Goal: Contribute content: Contribute content

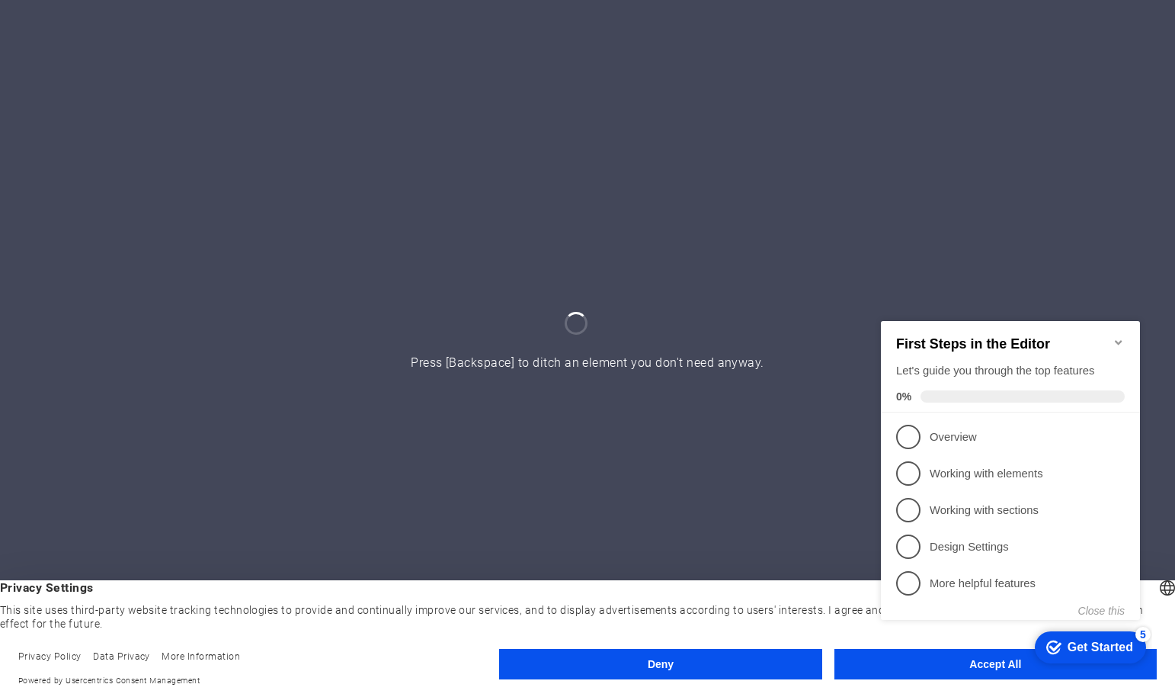
click at [1115, 335] on icon "Minimize checklist" at bounding box center [1119, 341] width 12 height 12
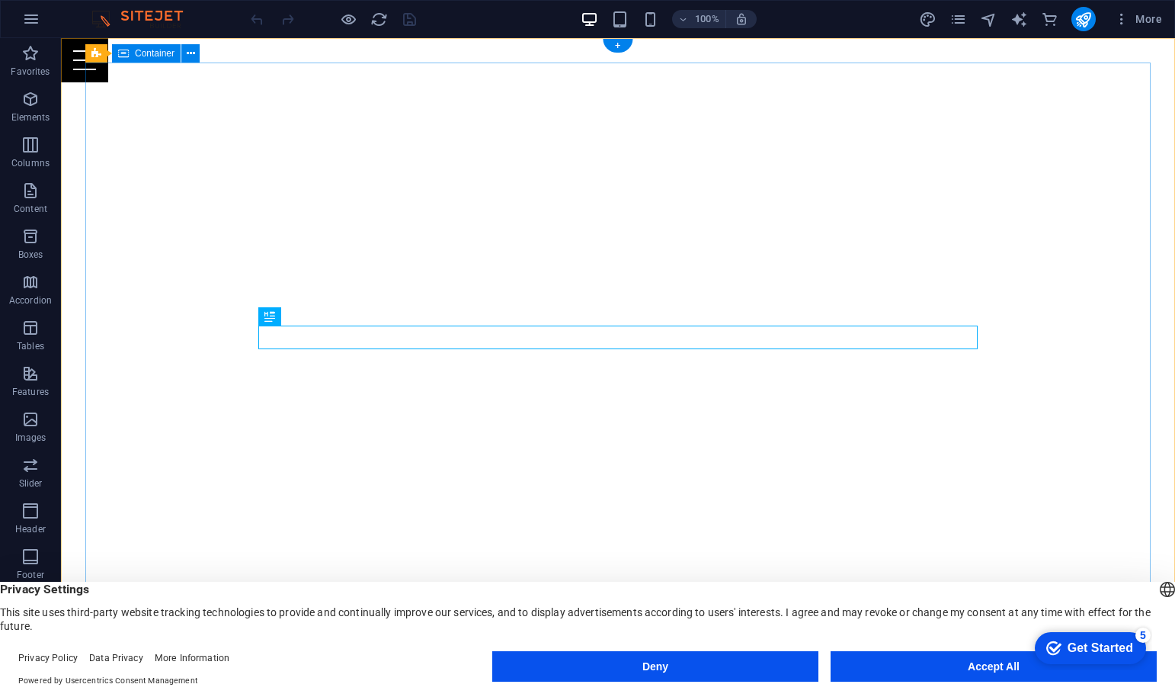
click at [979, 669] on button "Accept All" at bounding box center [994, 666] width 326 height 30
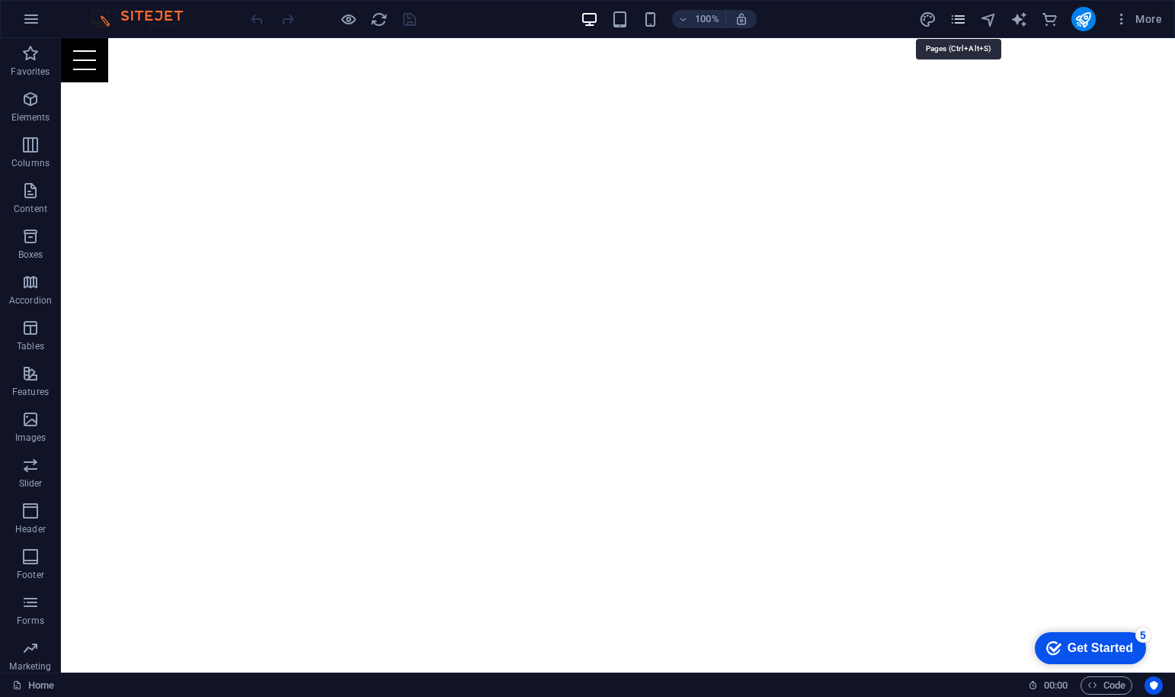
click at [953, 18] on icon "pages" at bounding box center [959, 20] width 18 height 18
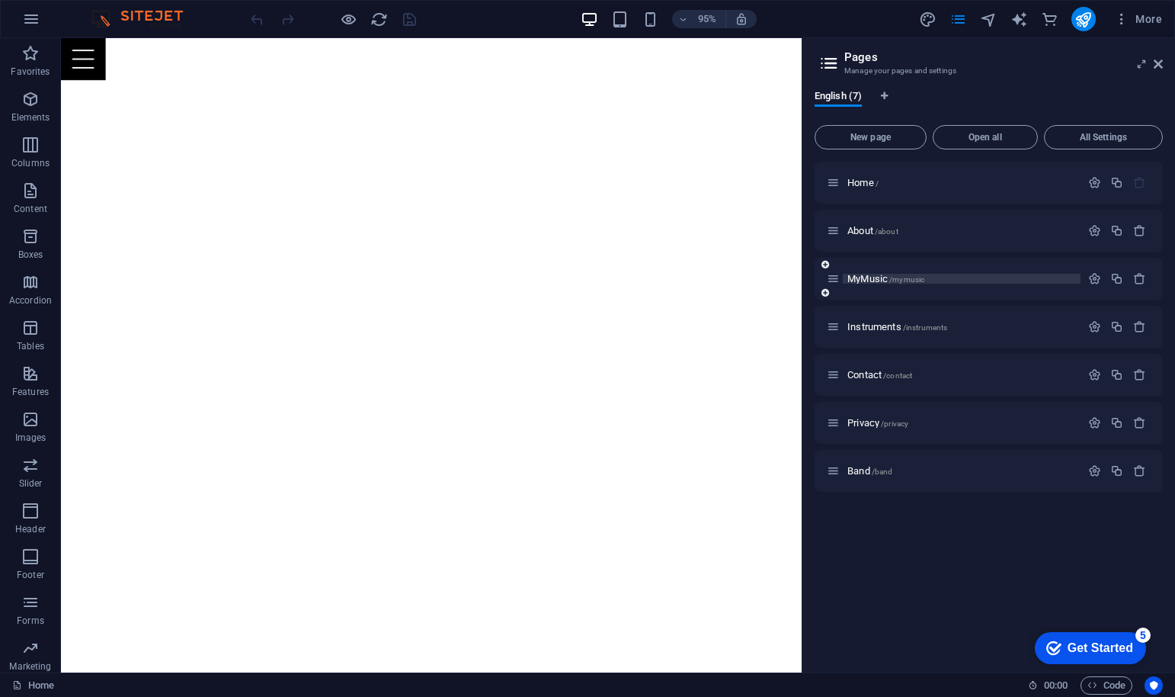
click at [887, 280] on span "MyMusic /mymusic" at bounding box center [885, 278] width 77 height 11
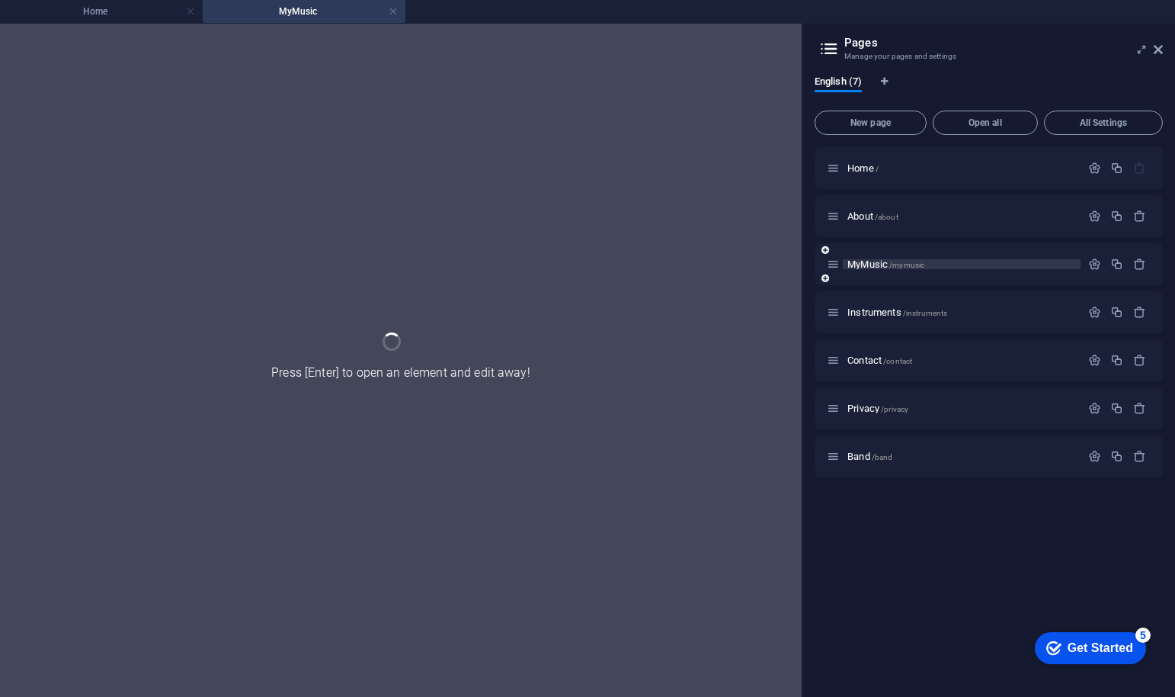
click at [887, 280] on div "MyMusic /mymusic" at bounding box center [989, 264] width 348 height 42
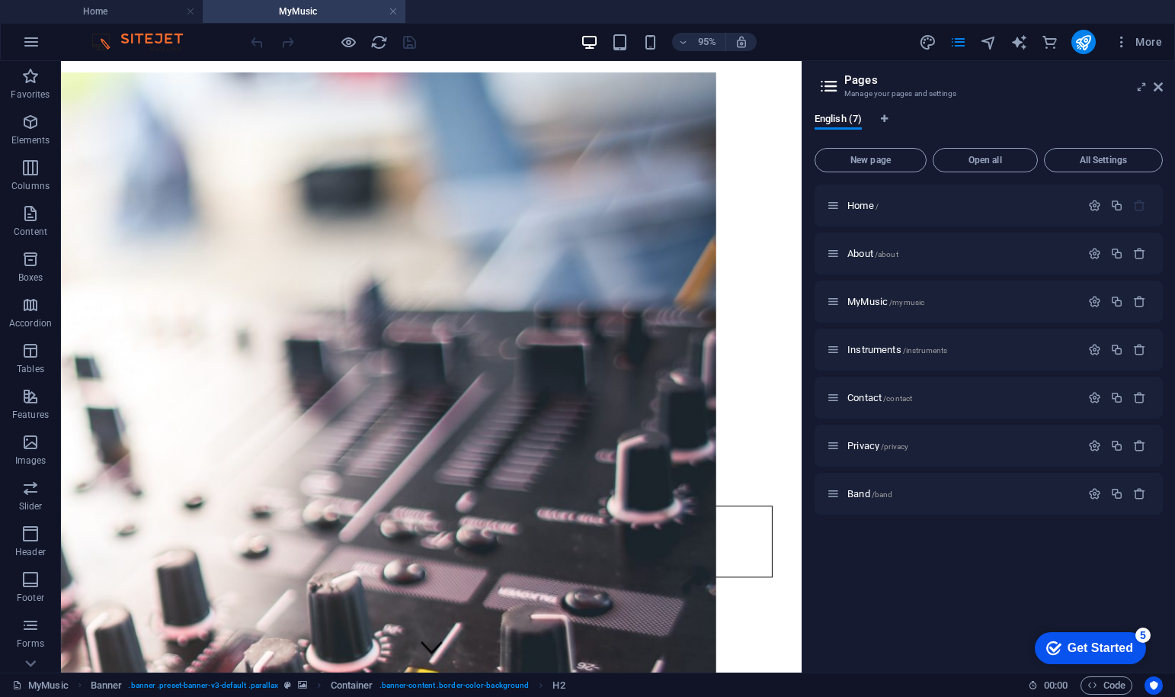
scroll to position [252, 0]
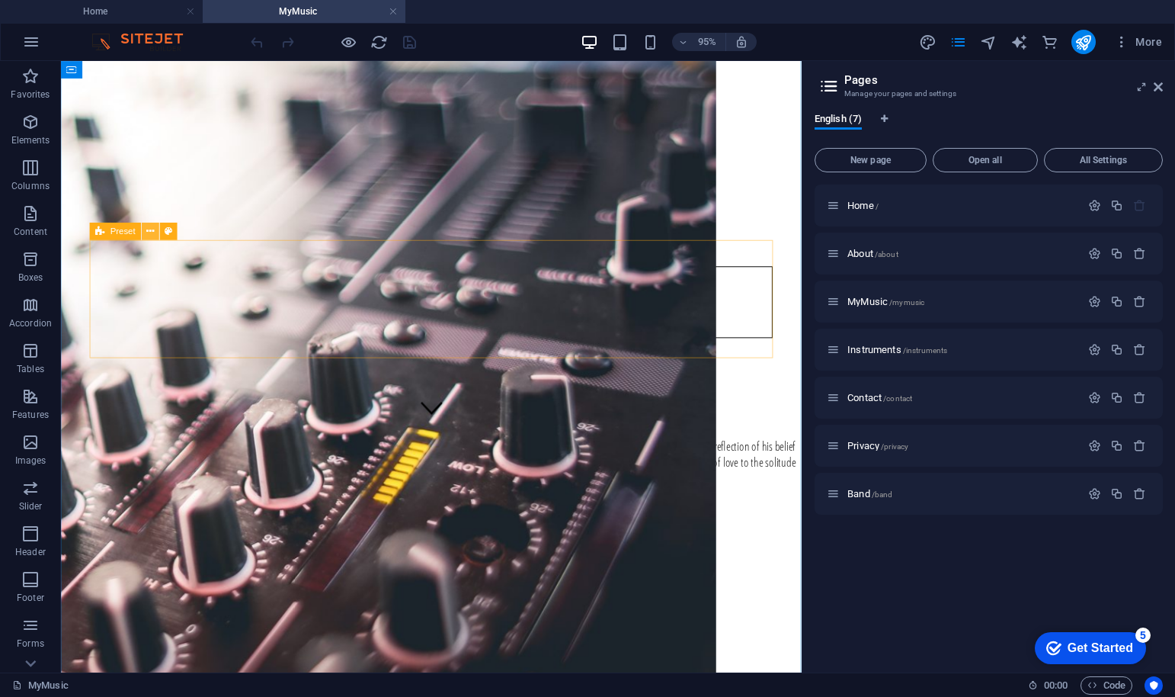
click at [150, 231] on icon at bounding box center [151, 230] width 8 height 15
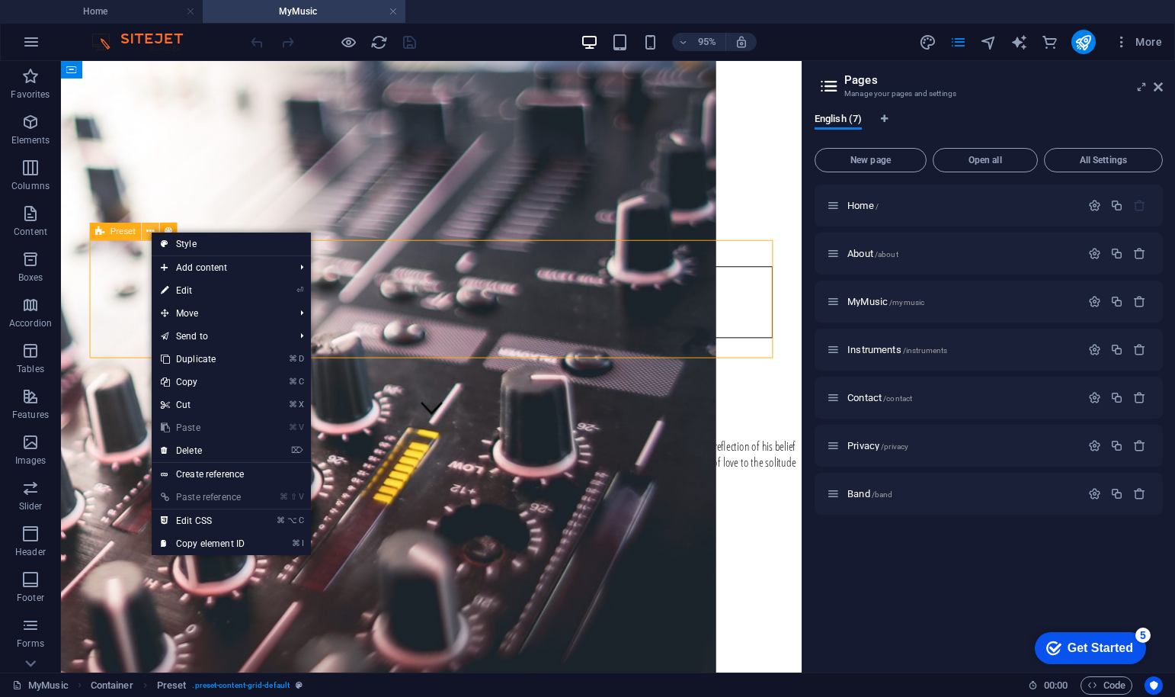
click at [150, 231] on icon at bounding box center [151, 230] width 8 height 15
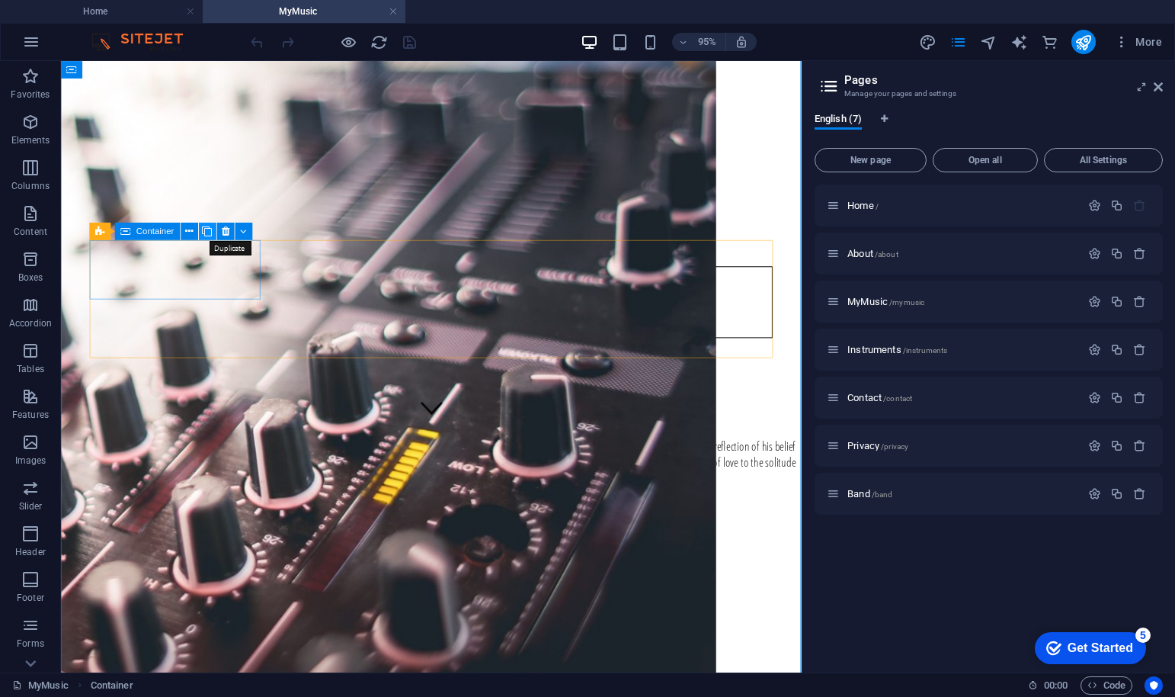
click at [207, 229] on icon at bounding box center [208, 230] width 10 height 15
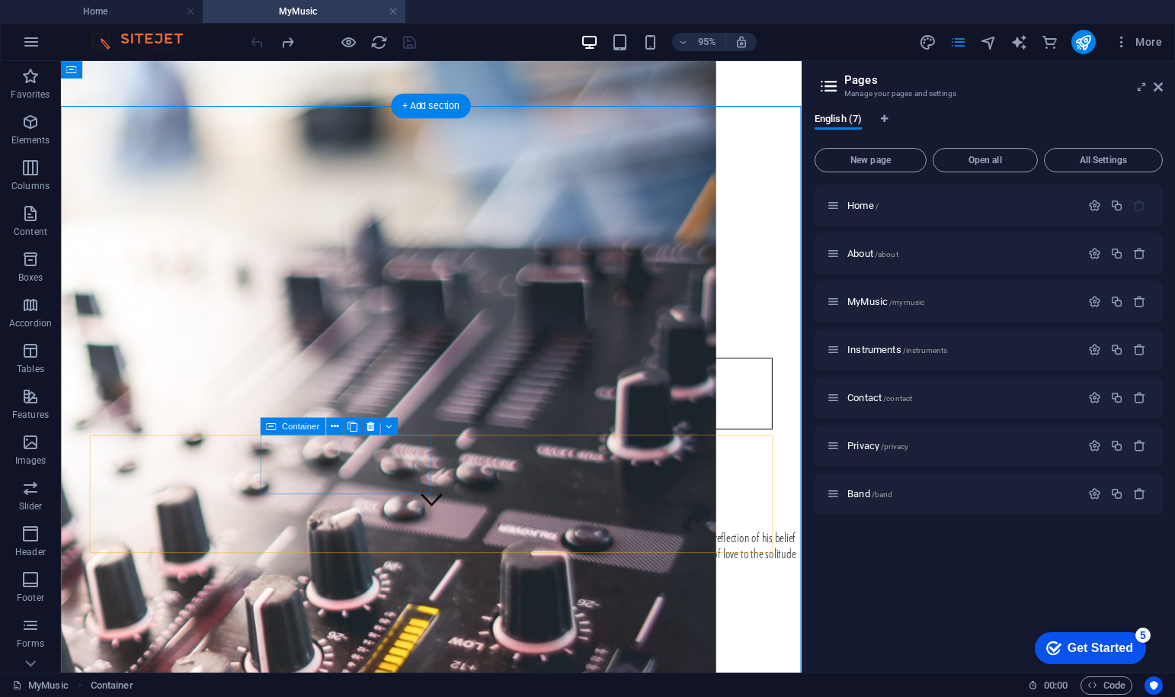
scroll to position [144, 0]
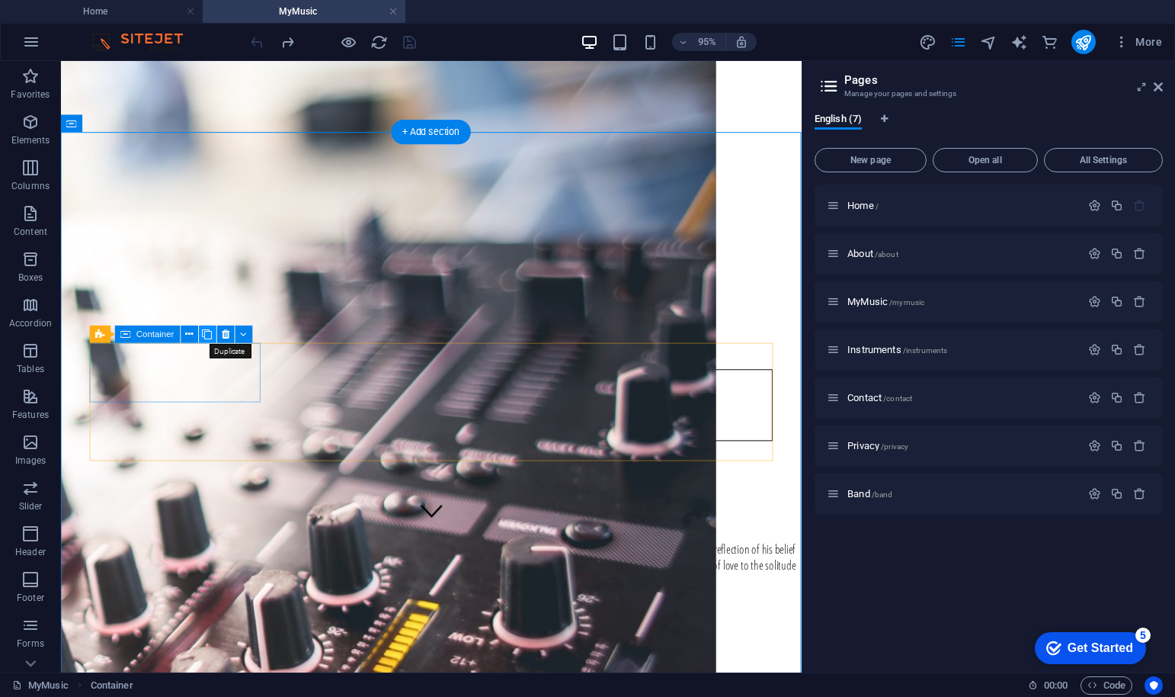
click at [208, 334] on icon at bounding box center [208, 333] width 10 height 15
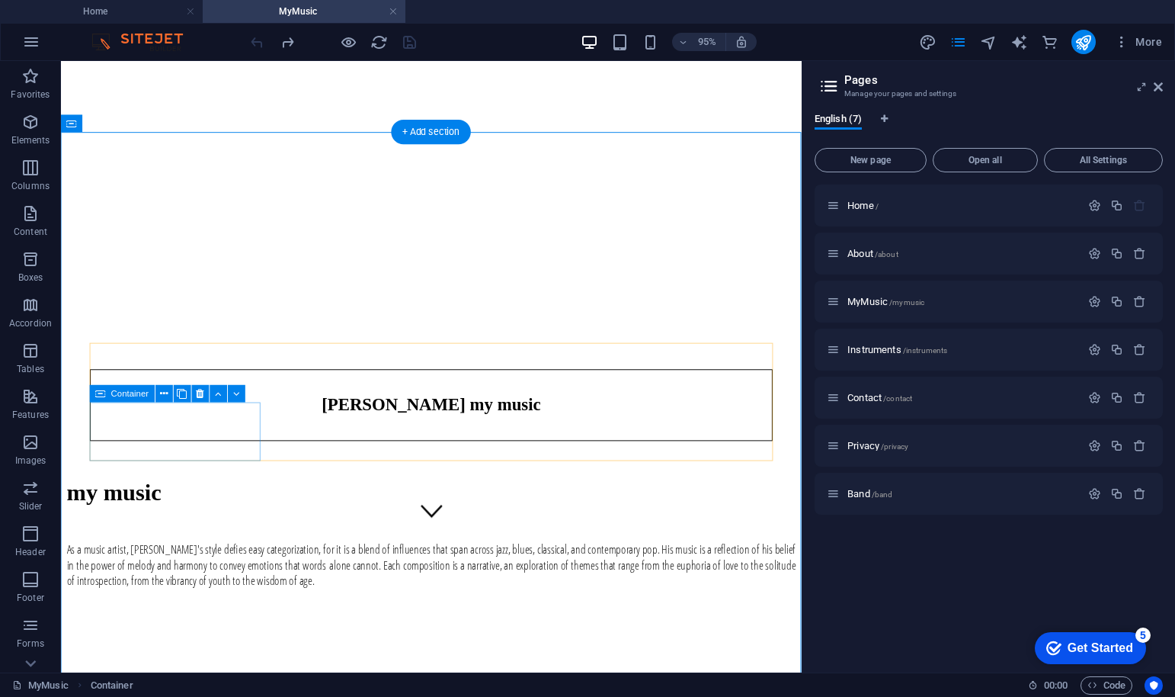
click at [184, 392] on icon at bounding box center [183, 393] width 10 height 15
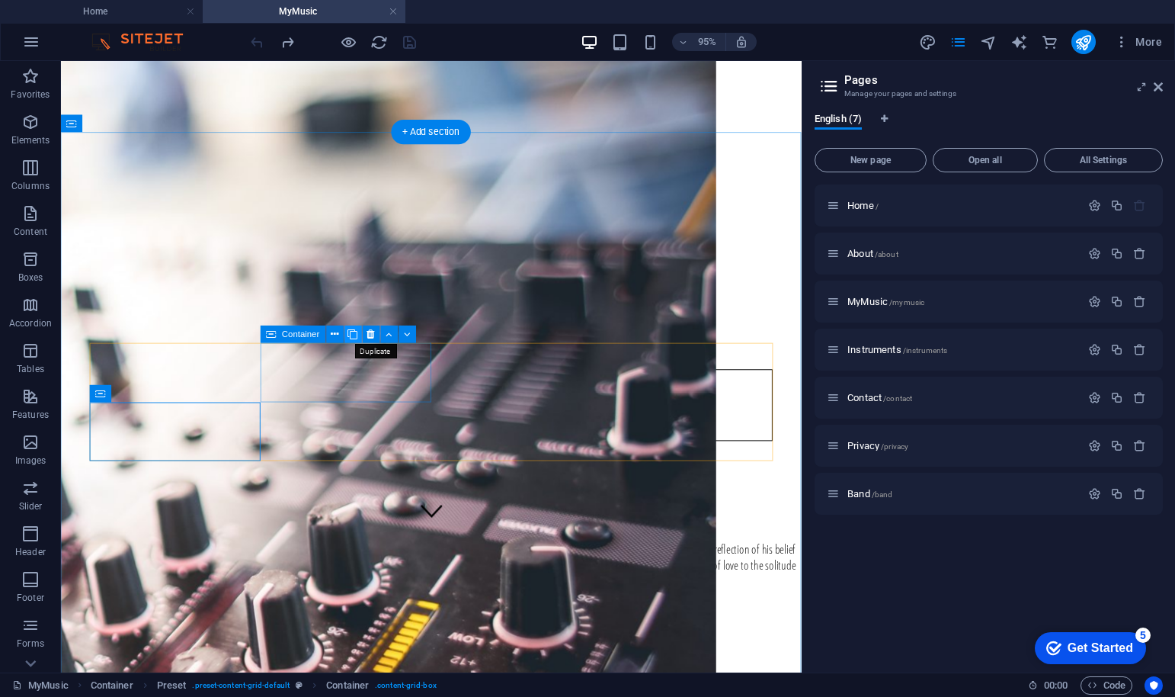
click at [353, 333] on icon at bounding box center [353, 333] width 10 height 15
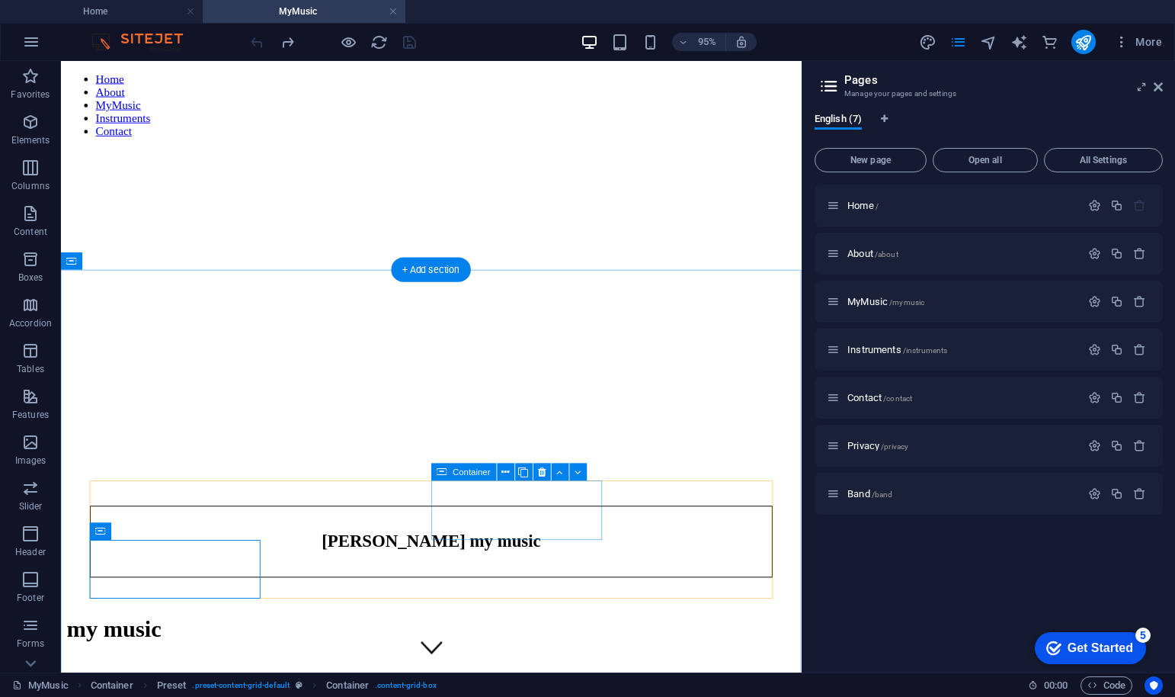
scroll to position [0, 0]
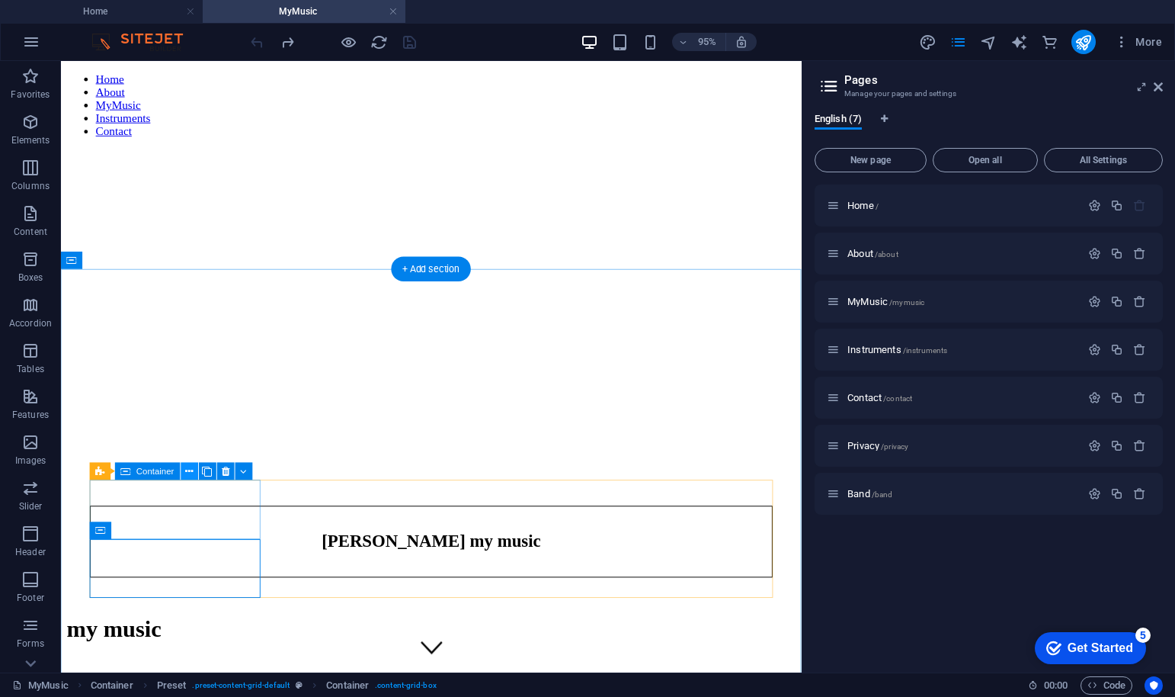
click at [187, 471] on icon at bounding box center [189, 470] width 8 height 15
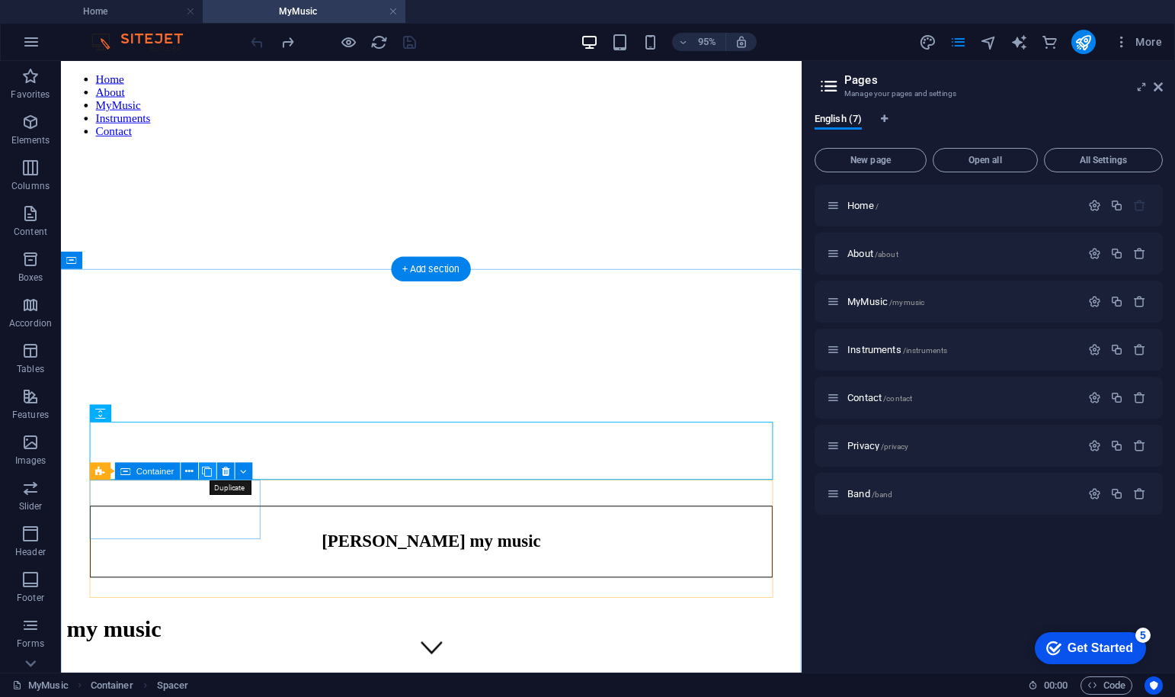
click at [207, 469] on icon at bounding box center [208, 470] width 10 height 15
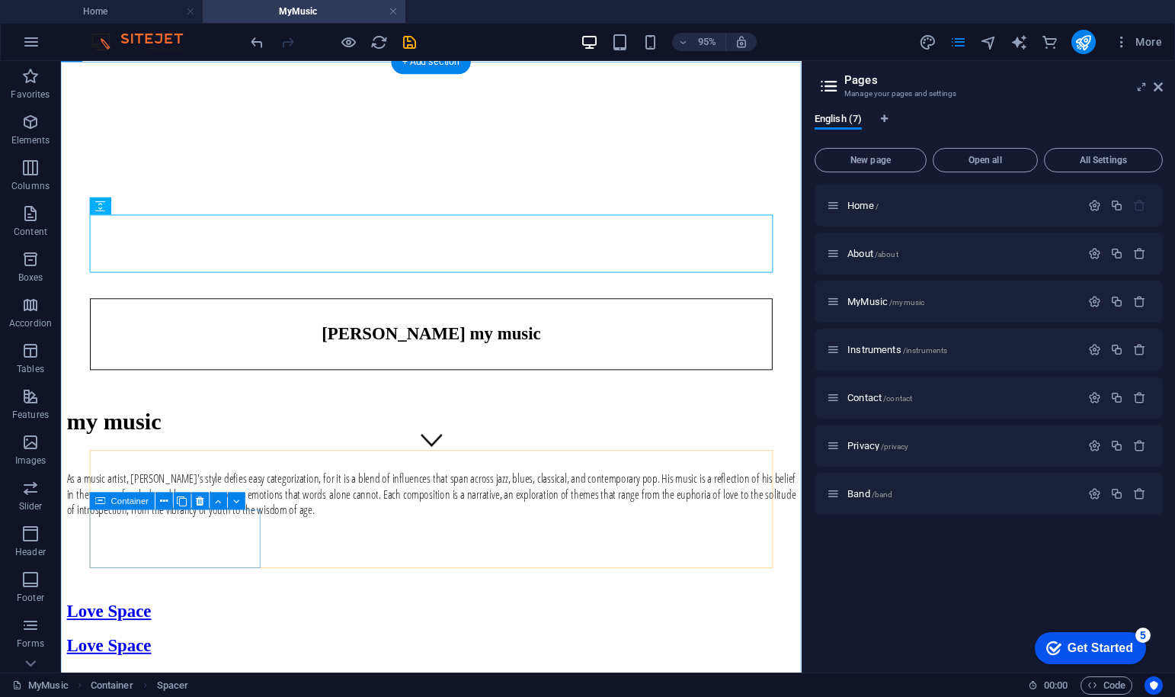
scroll to position [206, 0]
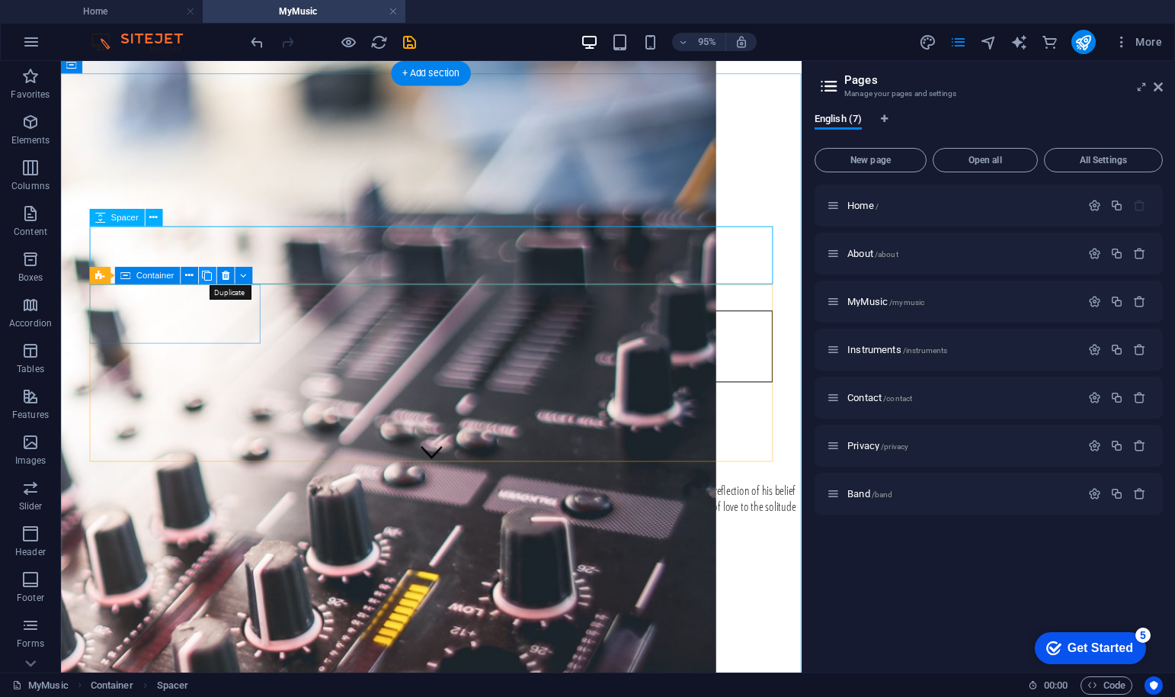
click at [207, 272] on icon at bounding box center [208, 274] width 10 height 15
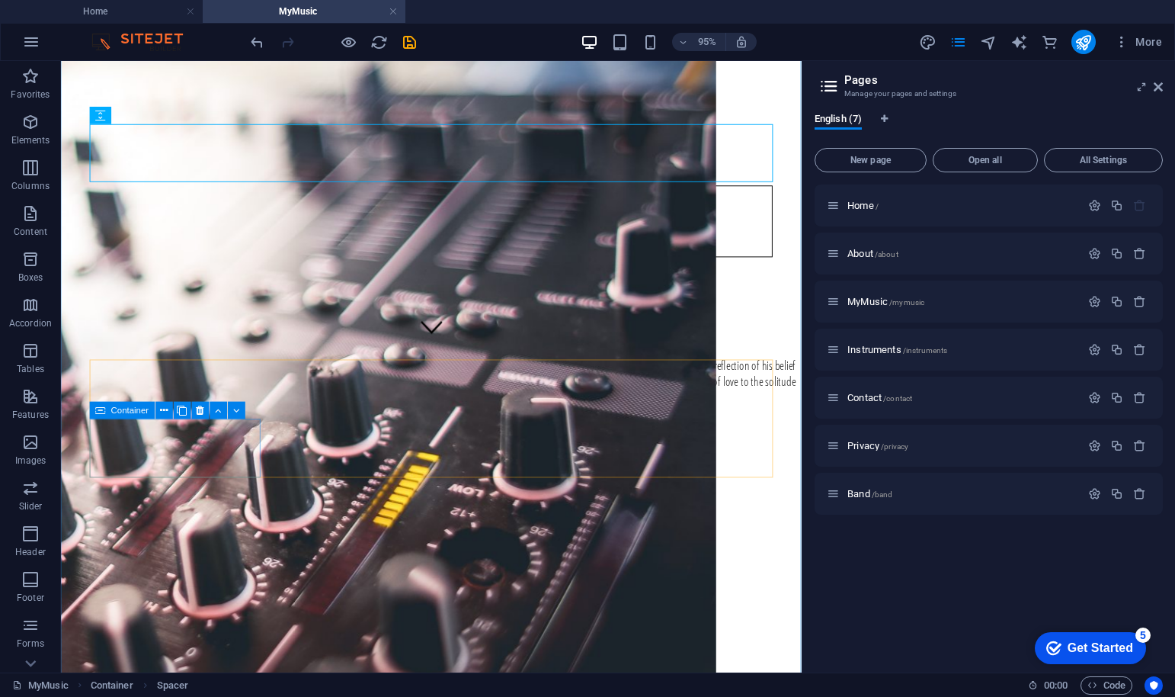
scroll to position [342, 0]
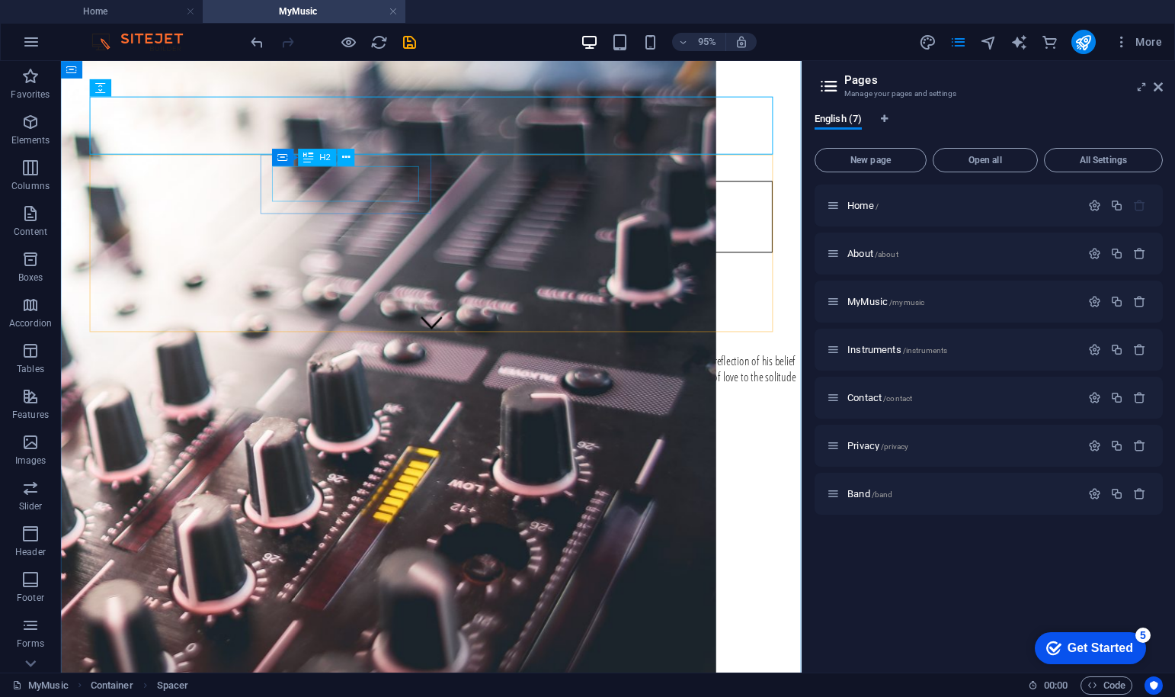
click at [409, 542] on div "Love Space" at bounding box center [450, 552] width 767 height 21
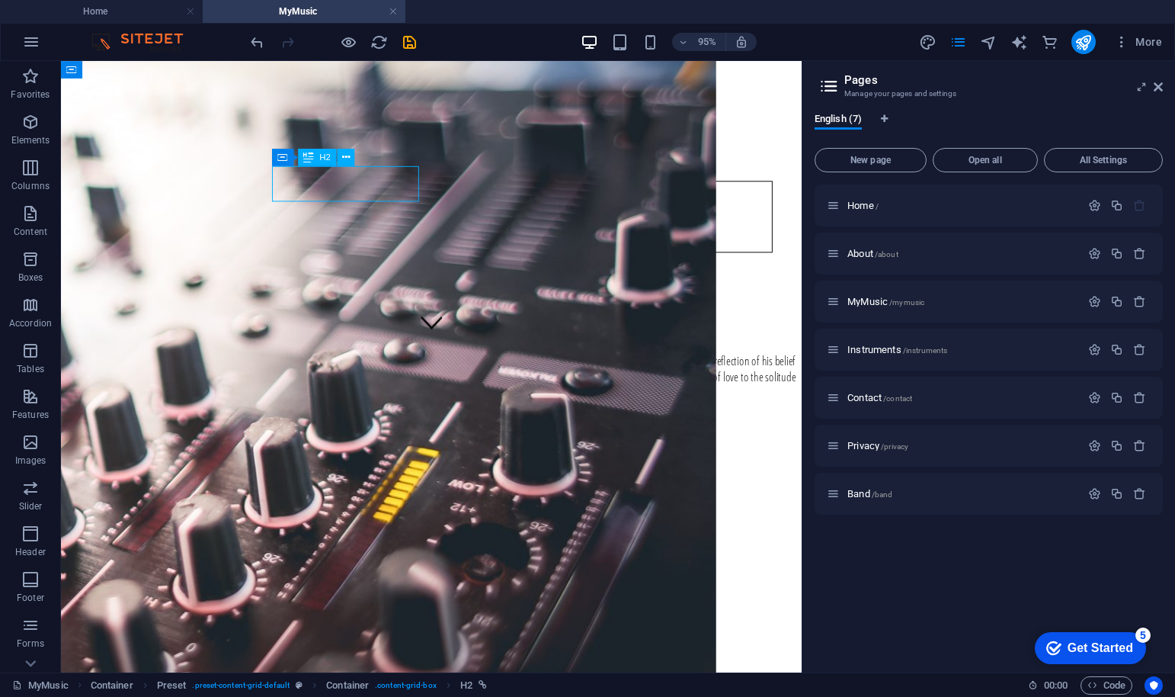
click at [409, 542] on div "Love Space" at bounding box center [450, 552] width 767 height 21
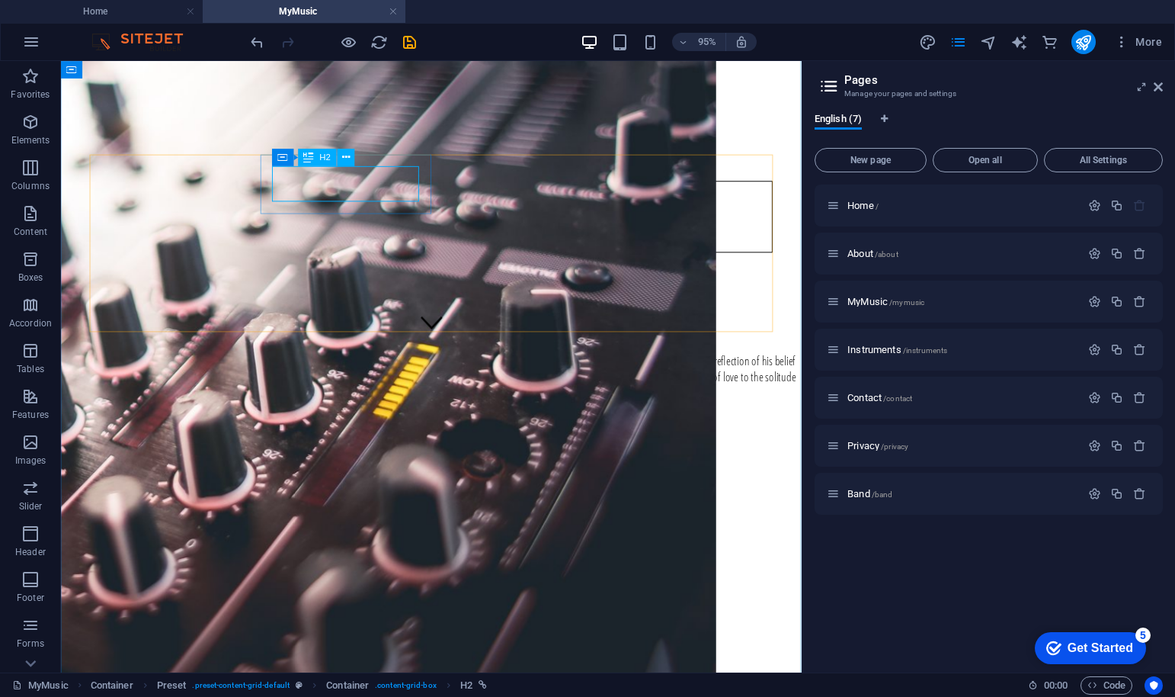
click at [400, 542] on div "Dancing My girl" at bounding box center [450, 552] width 767 height 21
click at [347, 159] on icon at bounding box center [346, 156] width 8 height 15
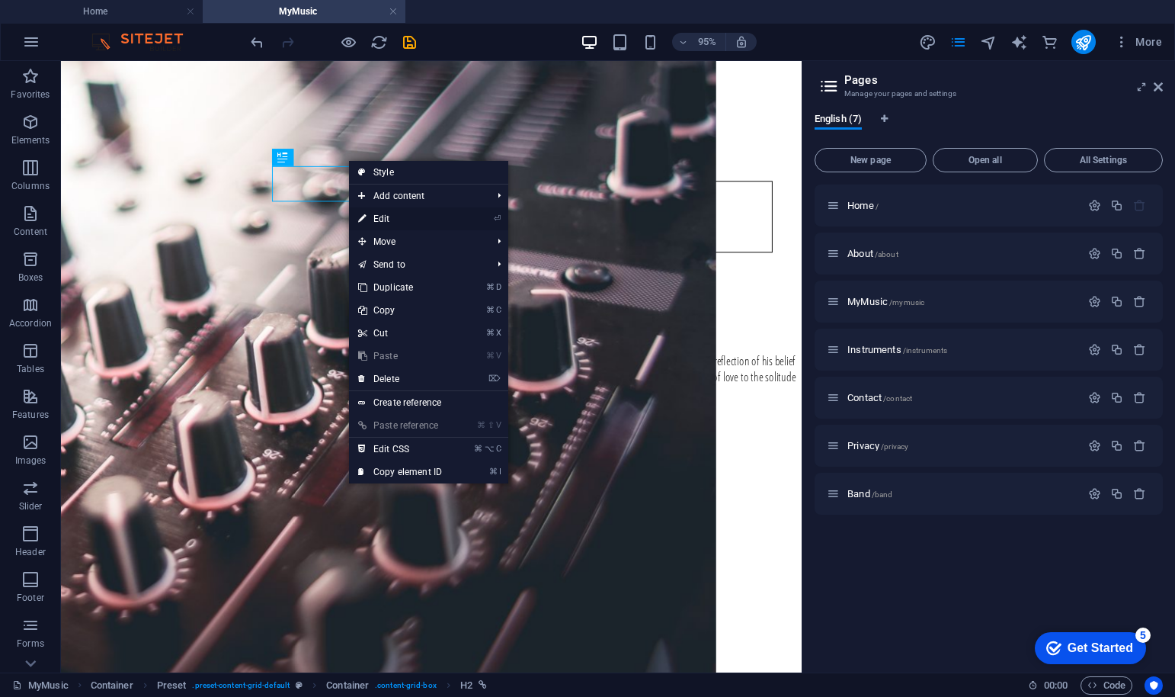
click at [386, 218] on link "⏎ Edit" at bounding box center [400, 218] width 102 height 23
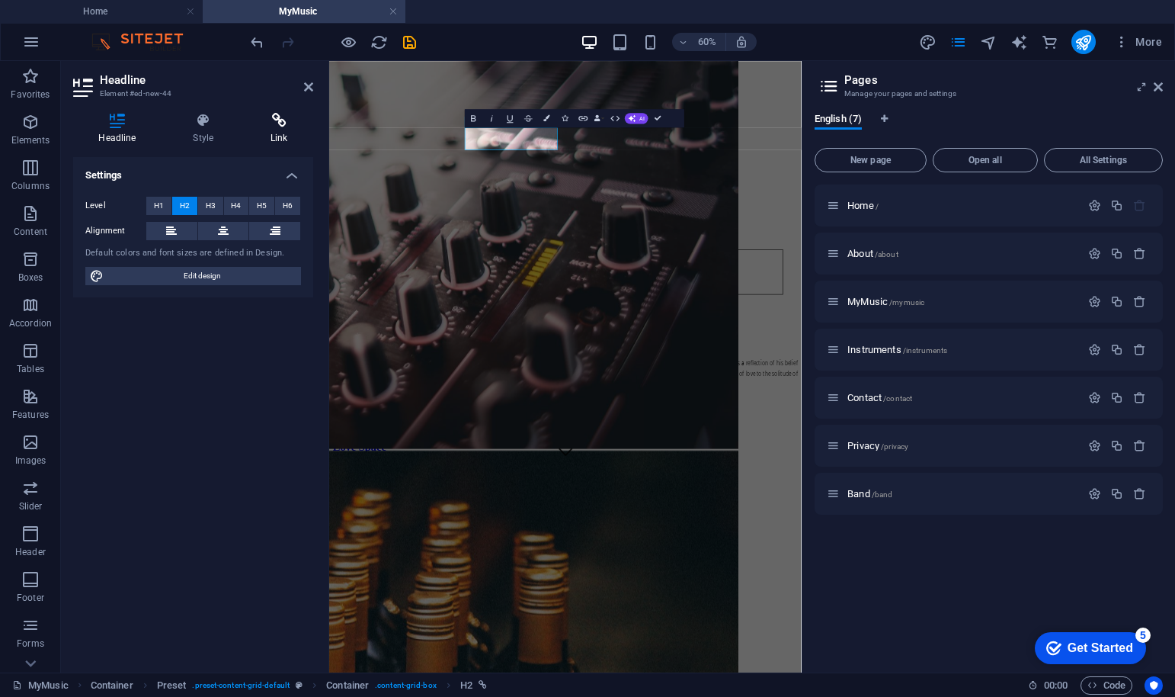
click at [290, 130] on h4 "Link" at bounding box center [279, 129] width 68 height 32
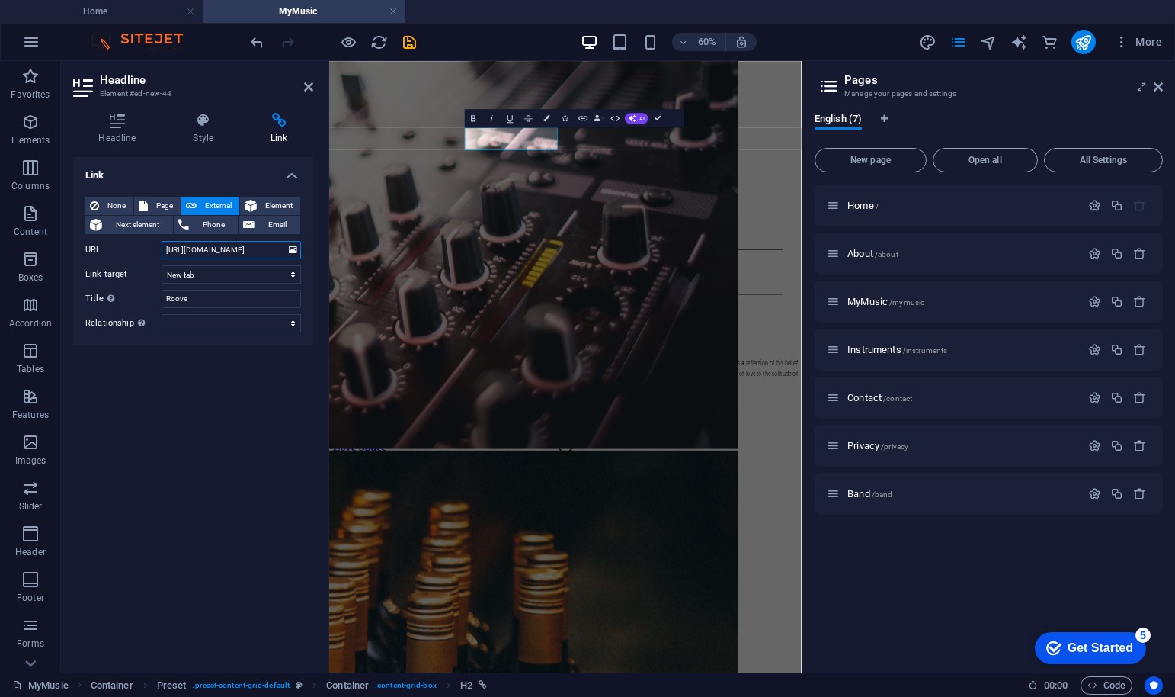
drag, startPoint x: 168, startPoint y: 249, endPoint x: 319, endPoint y: 249, distance: 150.9
click at [319, 249] on div "Headline Style Link Settings Level H1 H2 H3 H4 H5 H6 Alignment Default colors a…" at bounding box center [193, 387] width 264 height 572
paste input "L-gcTJs9Ehg"
type input "[URL][DOMAIN_NAME]"
click at [231, 401] on div "Link None Page External Element Next element Phone Email Page Home About MyMusi…" at bounding box center [193, 408] width 240 height 503
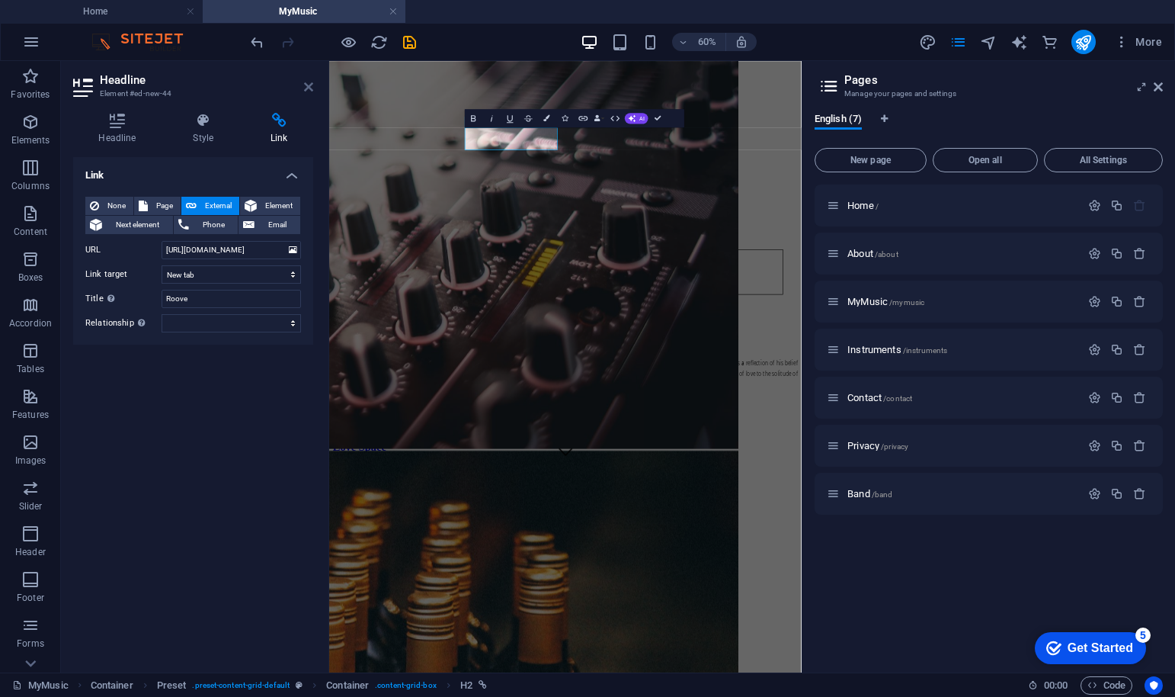
click at [307, 88] on icon at bounding box center [308, 87] width 9 height 12
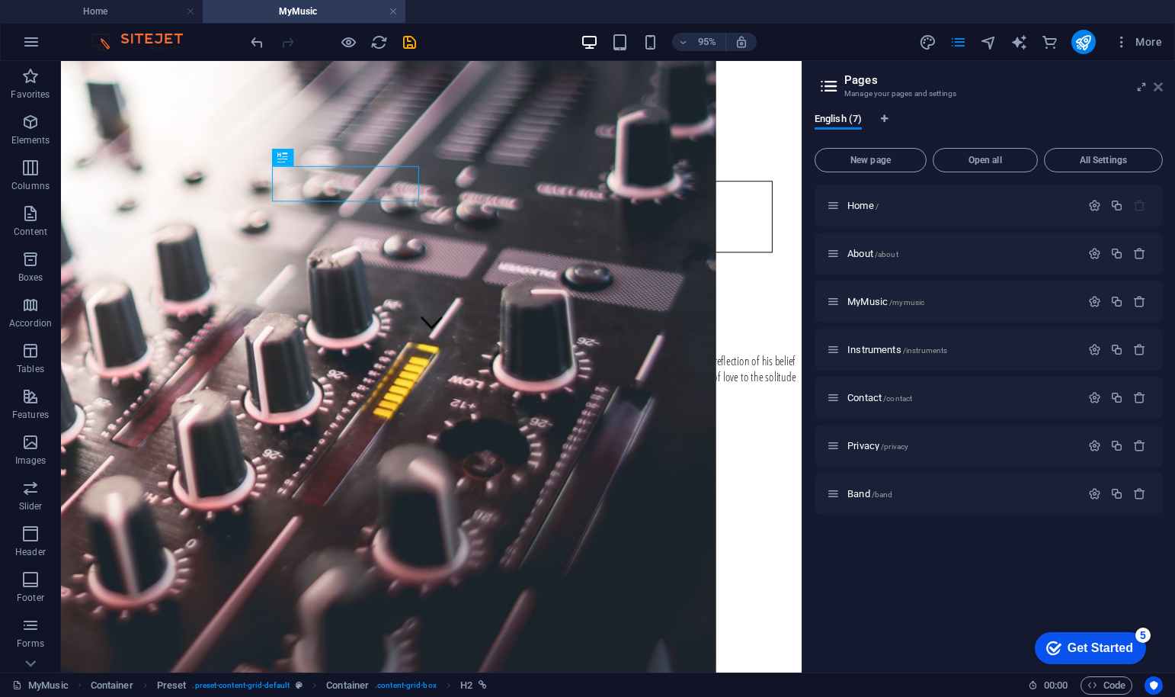
click at [1158, 89] on icon at bounding box center [1158, 87] width 9 height 12
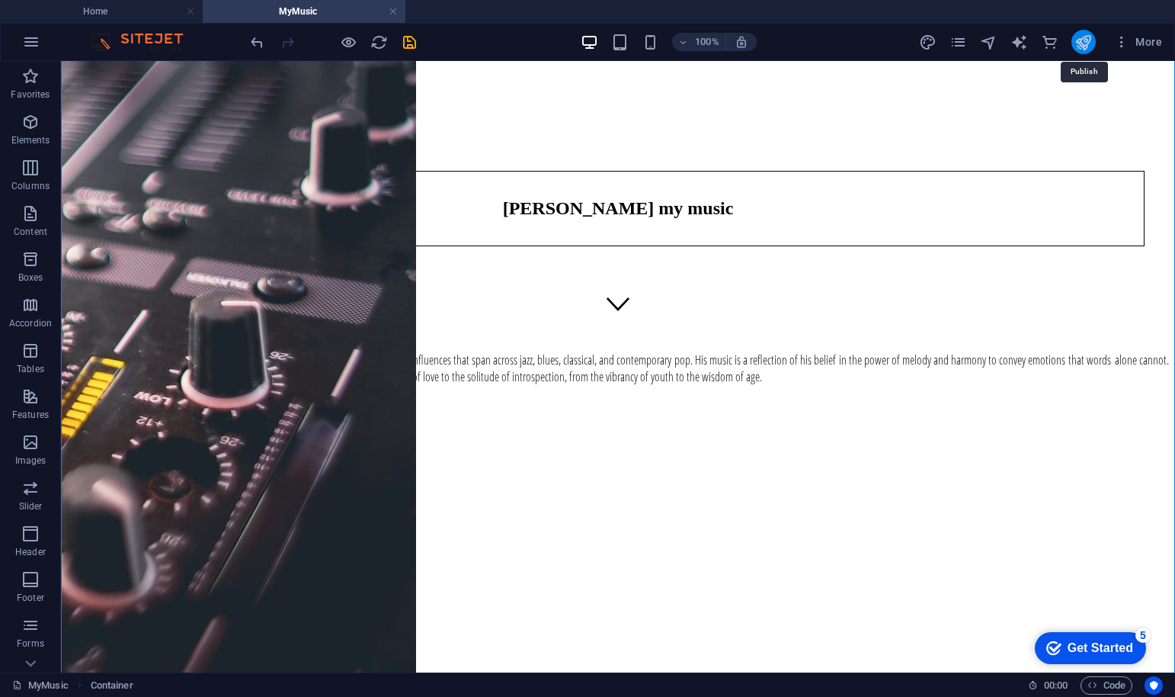
click at [1081, 40] on icon "publish" at bounding box center [1083, 43] width 18 height 18
